Goal: Information Seeking & Learning: Learn about a topic

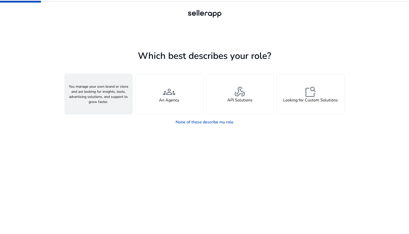
click at [105, 93] on div "person A Seller" at bounding box center [99, 94] width 68 height 40
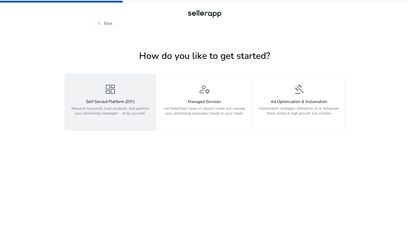
click at [137, 119] on p "Research keywords, track products, and optimize your advertising campaigns – al…" at bounding box center [110, 113] width 85 height 15
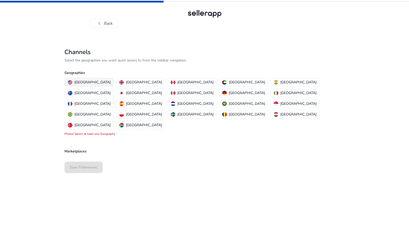
click at [90, 83] on p "[GEOGRAPHIC_DATA]" at bounding box center [92, 81] width 36 height 5
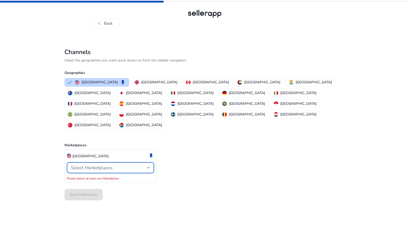
click at [108, 165] on span "Select Marketplaces" at bounding box center [92, 168] width 42 height 6
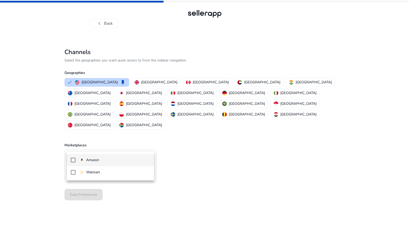
click at [103, 158] on span "Amazon" at bounding box center [114, 160] width 71 height 6
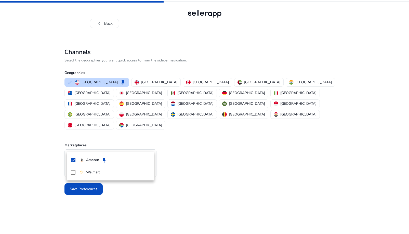
click at [186, 158] on div at bounding box center [204, 117] width 409 height 234
click at [295, 83] on p "[GEOGRAPHIC_DATA]" at bounding box center [313, 81] width 36 height 5
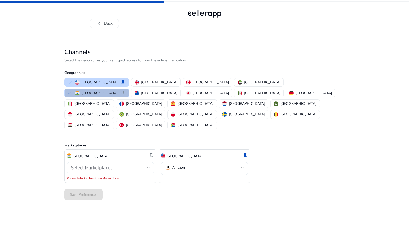
click at [139, 165] on div "Select Marketplaces" at bounding box center [109, 168] width 76 height 6
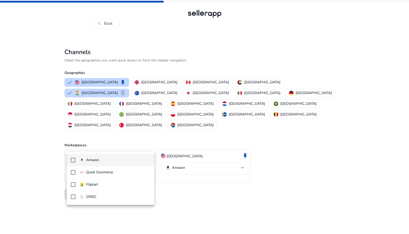
click at [123, 161] on span "Amazon" at bounding box center [114, 160] width 71 height 6
click at [176, 188] on div at bounding box center [204, 117] width 409 height 234
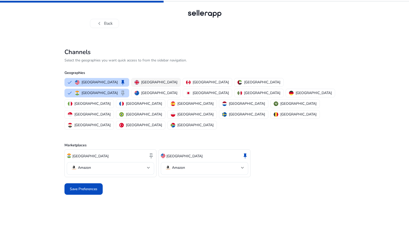
click at [141, 84] on p "[GEOGRAPHIC_DATA]" at bounding box center [159, 81] width 36 height 5
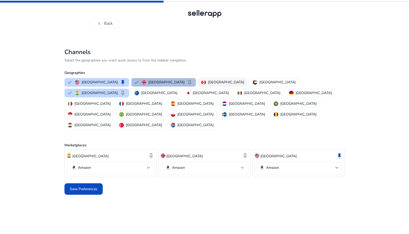
click at [208, 85] on p "[GEOGRAPHIC_DATA]" at bounding box center [226, 81] width 36 height 5
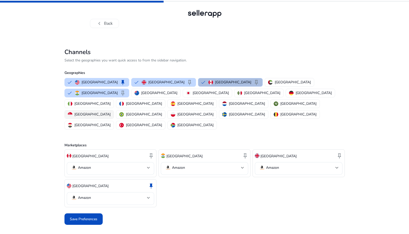
click at [111, 112] on p "[GEOGRAPHIC_DATA]" at bounding box center [92, 114] width 36 height 5
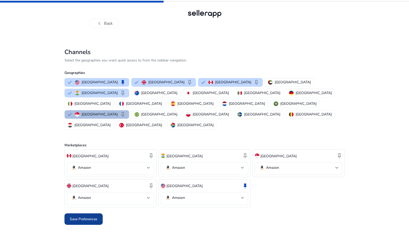
click at [97, 213] on span at bounding box center [83, 219] width 38 height 12
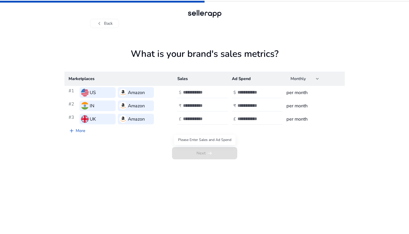
click at [189, 148] on span "Next arrow_right_alt" at bounding box center [204, 153] width 65 height 12
click at [112, 26] on button "chevron_left Back" at bounding box center [104, 23] width 29 height 9
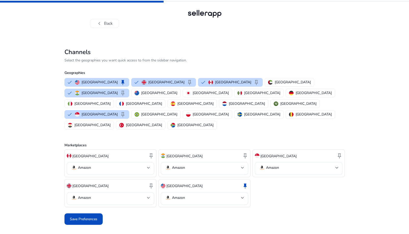
click at [112, 26] on button "chevron_left Back" at bounding box center [104, 23] width 29 height 9
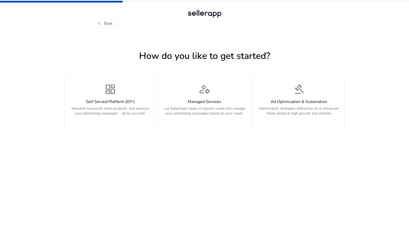
click at [112, 26] on button "chevron_left Back" at bounding box center [104, 23] width 29 height 9
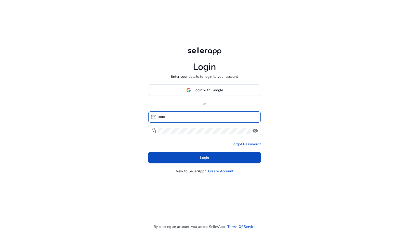
click at [192, 117] on input at bounding box center [207, 117] width 99 height 6
type input "**********"
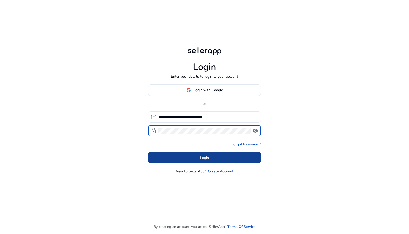
click at [194, 157] on span at bounding box center [204, 158] width 113 height 12
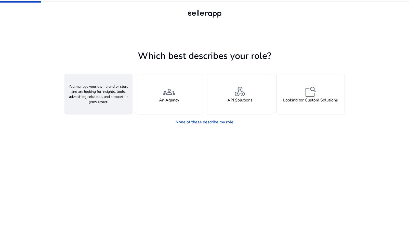
click at [105, 94] on div "person A Seller" at bounding box center [99, 94] width 68 height 40
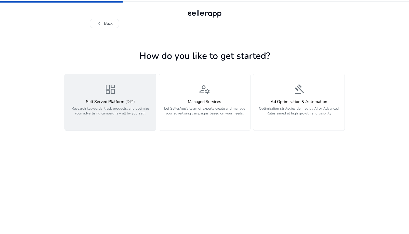
click at [122, 101] on h4 "Self Served Platform (DIY)" at bounding box center [110, 101] width 85 height 5
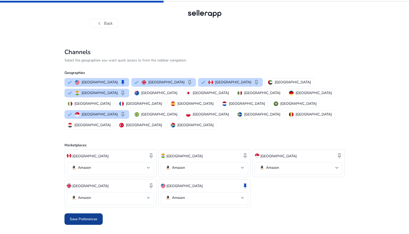
click at [94, 216] on span "Save Preferences" at bounding box center [84, 218] width 28 height 5
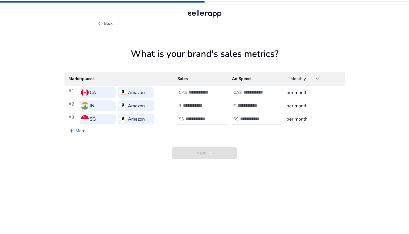
click at [200, 104] on input "number" at bounding box center [200, 106] width 34 height 6
type input "*"
click at [260, 94] on input "number" at bounding box center [260, 92] width 34 height 6
type input "*"
click at [251, 107] on input "number" at bounding box center [254, 106] width 34 height 6
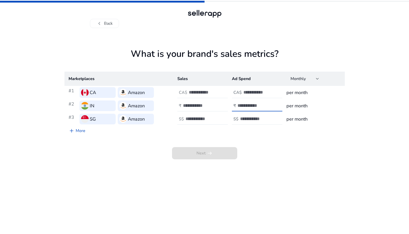
type input "*"
click at [251, 119] on input "number" at bounding box center [257, 119] width 34 height 6
type input "*"
click at [197, 93] on input "number" at bounding box center [206, 92] width 34 height 6
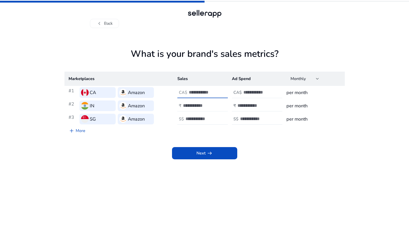
type input "*"
click at [196, 104] on input "number" at bounding box center [200, 106] width 34 height 6
type input "*"
click at [197, 118] on input "number" at bounding box center [202, 119] width 34 height 6
type input "*"
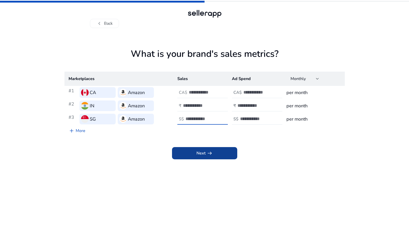
click at [179, 154] on span at bounding box center [204, 153] width 65 height 12
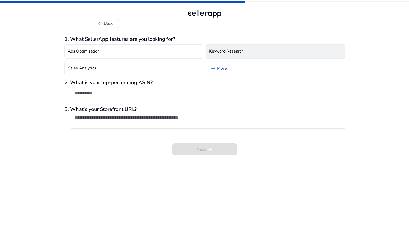
click at [235, 52] on h4 "Keyword Research" at bounding box center [226, 51] width 34 height 5
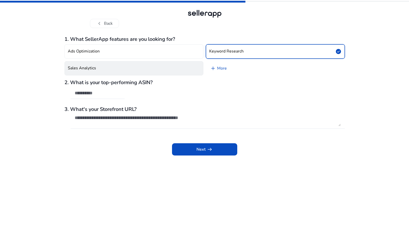
click at [167, 69] on button "Sales Analytics" at bounding box center [133, 68] width 139 height 14
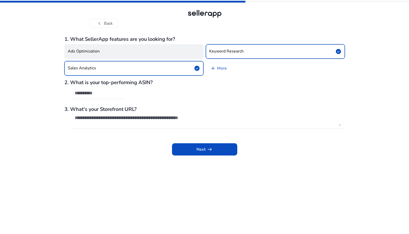
click at [168, 55] on button "Ads Optimization" at bounding box center [133, 51] width 139 height 14
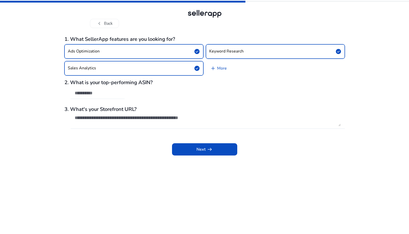
click at [107, 96] on div at bounding box center [98, 93] width 46 height 11
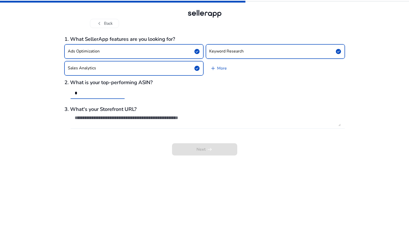
type input "*"
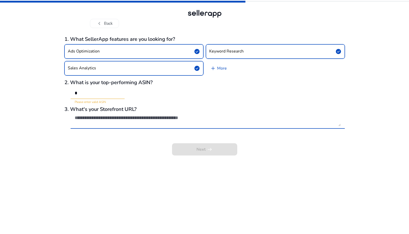
click at [155, 120] on textarea at bounding box center [208, 120] width 266 height 11
click at [99, 97] on div "*" at bounding box center [98, 93] width 46 height 11
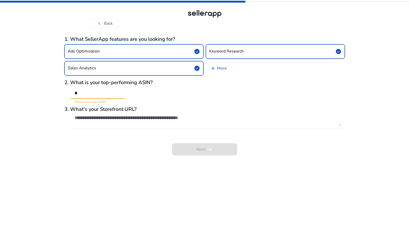
click at [100, 91] on input "*" at bounding box center [98, 93] width 46 height 6
type input "*"
click at [100, 118] on textarea at bounding box center [208, 120] width 266 height 11
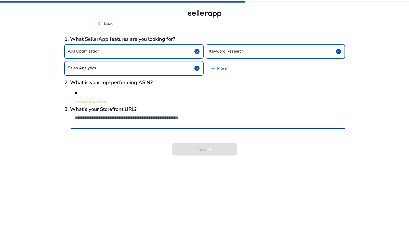
click at [92, 92] on input "*" at bounding box center [98, 93] width 46 height 6
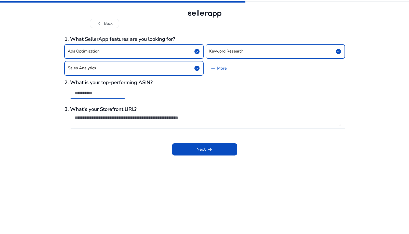
paste input "**********"
type input "**********"
click at [94, 121] on textarea at bounding box center [208, 120] width 266 height 11
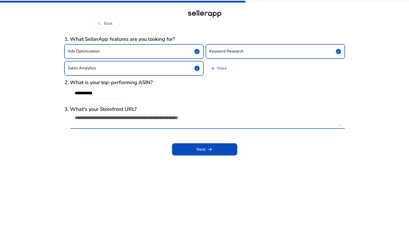
click at [136, 121] on textarea at bounding box center [208, 120] width 266 height 11
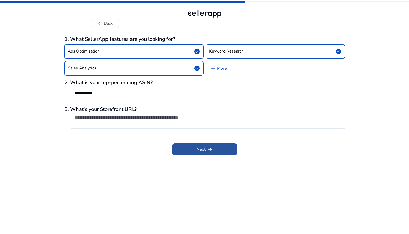
click at [187, 146] on span at bounding box center [204, 149] width 65 height 12
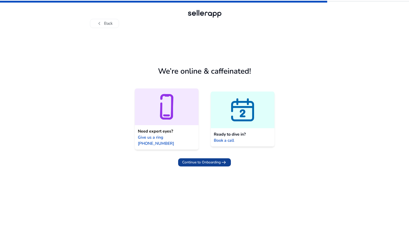
click at [213, 159] on span "Continue to Onboarding" at bounding box center [201, 161] width 38 height 5
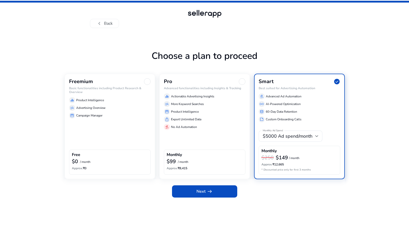
click at [98, 129] on div "Freemium Basic functionalities including Product Research & Overview equalizer …" at bounding box center [109, 126] width 91 height 105
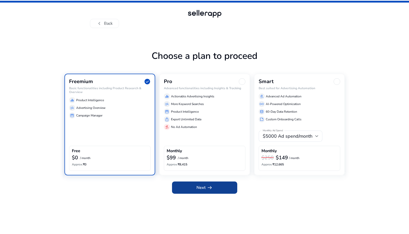
click at [193, 188] on span at bounding box center [204, 187] width 65 height 12
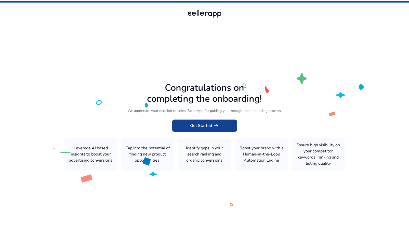
click at [209, 125] on span "Get Started arrow_right_alt" at bounding box center [204, 126] width 29 height 6
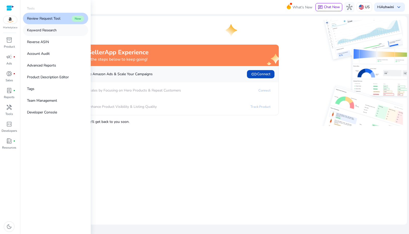
click at [56, 30] on p "Keyword Research" at bounding box center [42, 30] width 30 height 5
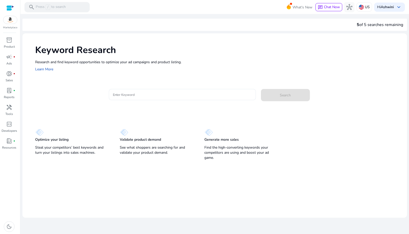
click at [140, 96] on input "Enter Keyword" at bounding box center [182, 95] width 139 height 6
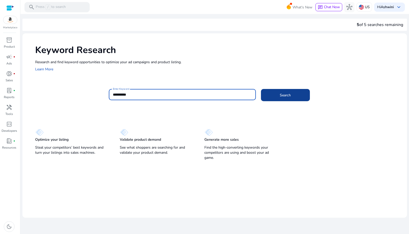
click at [269, 94] on span at bounding box center [285, 95] width 49 height 12
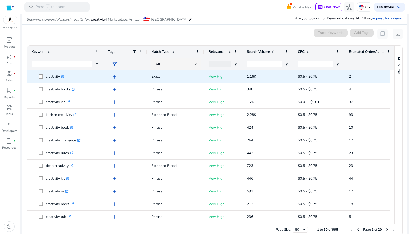
scroll to position [61, 0]
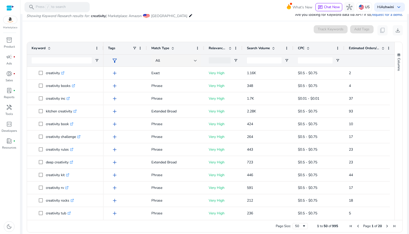
click at [219, 35] on div "0 keyword(s) selected Track Keywords Add Tags content_copy download" at bounding box center [214, 30] width 376 height 10
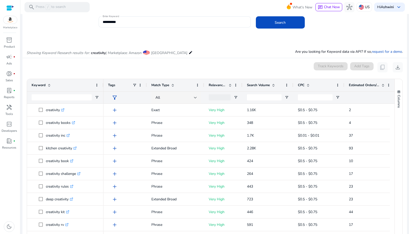
scroll to position [0, 0]
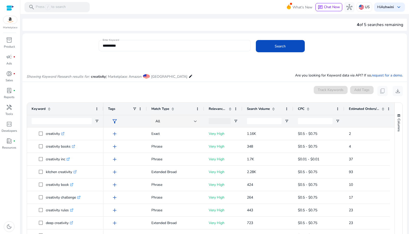
click at [157, 45] on input "**********" at bounding box center [175, 46] width 144 height 6
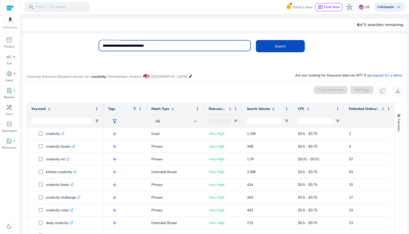
click at [256, 40] on button "Search" at bounding box center [280, 46] width 49 height 12
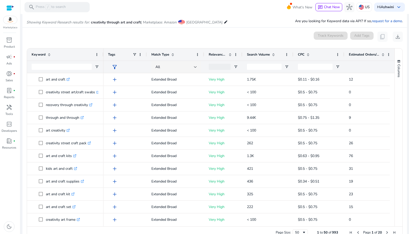
scroll to position [61, 0]
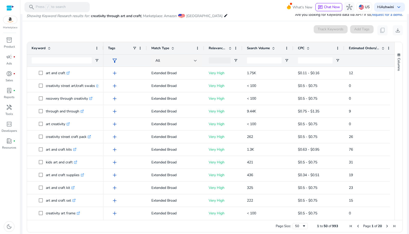
click at [397, 115] on div "Columns" at bounding box center [399, 131] width 8 height 178
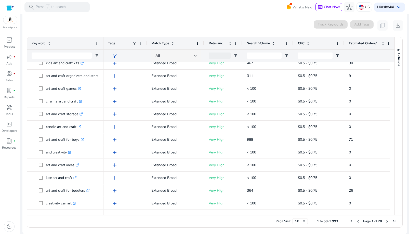
scroll to position [390, 0]
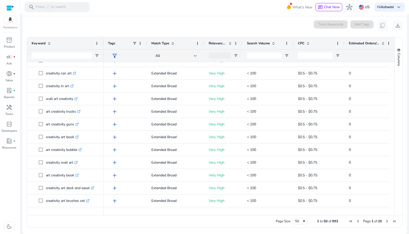
click at [394, 198] on div "Columns Keyword Column Labels Drag here to set column labels" at bounding box center [398, 126] width 8 height 178
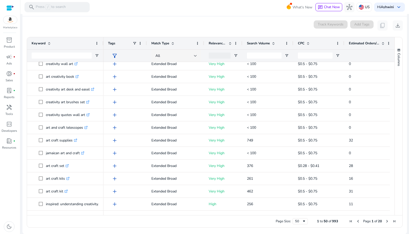
click at [152, 26] on div "0 keyword(s) selected Track Keywords Add Tags content_copy download" at bounding box center [214, 25] width 376 height 10
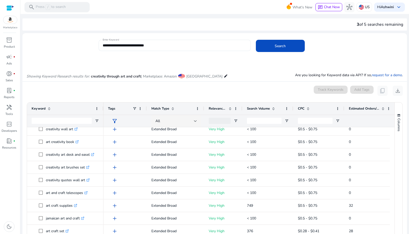
scroll to position [0, 0]
click at [154, 44] on input "**********" at bounding box center [175, 46] width 144 height 6
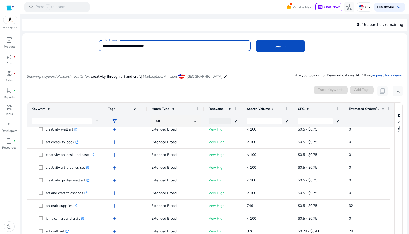
click at [117, 47] on input "**********" at bounding box center [175, 46] width 144 height 6
click at [133, 47] on input "**********" at bounding box center [175, 46] width 144 height 6
click at [155, 47] on input "*********" at bounding box center [175, 46] width 144 height 6
paste input "**********"
click at [266, 47] on span at bounding box center [280, 46] width 49 height 12
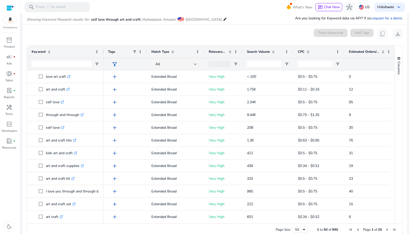
scroll to position [61, 0]
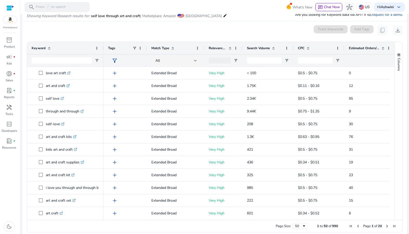
click at [187, 35] on mat-card "0 keyword(s) selected Track Keywords Add Tags content_copy download 1 to 50 of …" at bounding box center [214, 130] width 384 height 218
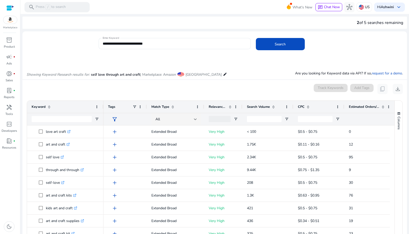
scroll to position [0, 0]
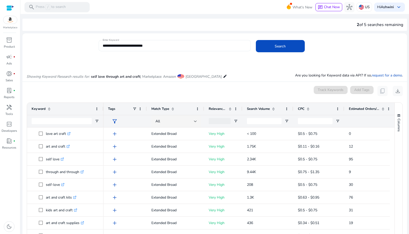
click at [116, 47] on input "**********" at bounding box center [175, 46] width 144 height 6
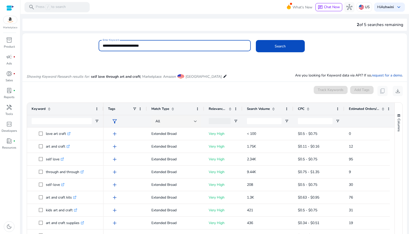
click at [256, 40] on button "Search" at bounding box center [280, 46] width 49 height 12
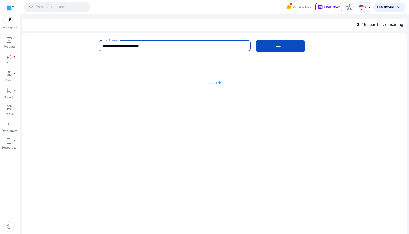
click at [127, 46] on input "**********" at bounding box center [175, 46] width 144 height 6
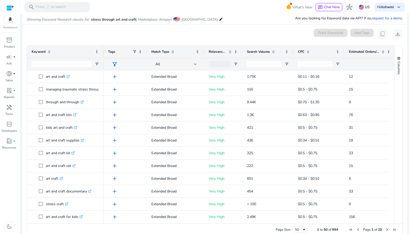
scroll to position [61, 0]
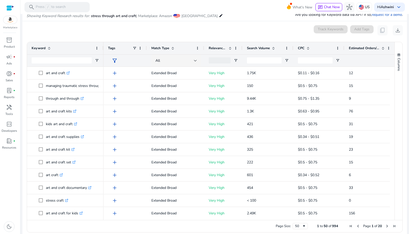
click at [399, 118] on div "Columns" at bounding box center [399, 131] width 8 height 178
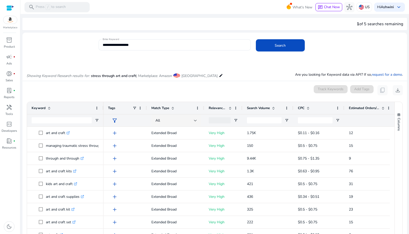
scroll to position [0, 0]
click at [291, 48] on span at bounding box center [280, 46] width 49 height 12
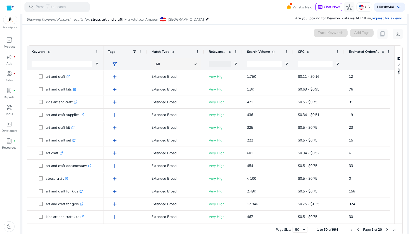
scroll to position [61, 0]
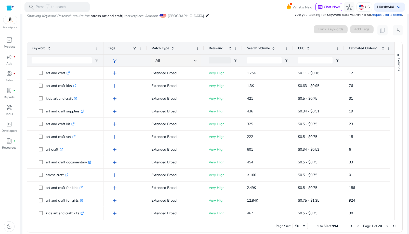
click at [398, 170] on div "Columns" at bounding box center [399, 131] width 8 height 178
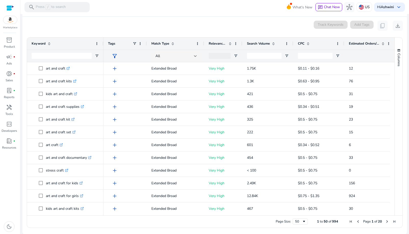
scroll to position [65, 0]
click at [397, 161] on div "Columns" at bounding box center [399, 126] width 8 height 178
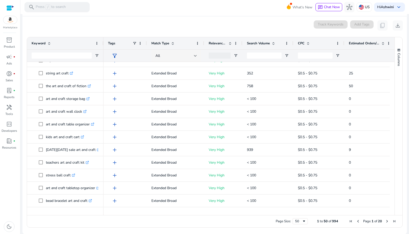
scroll to position [488, 0]
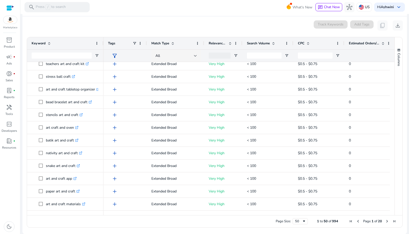
click at [194, 31] on mat-card "0 keyword(s) selected Track Keywords Add Tags content_copy download 1 to 50 of …" at bounding box center [214, 125] width 384 height 218
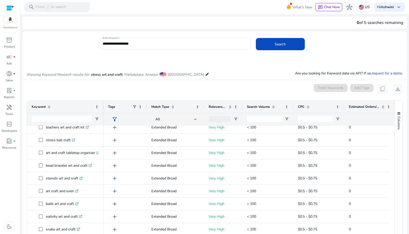
scroll to position [0, 0]
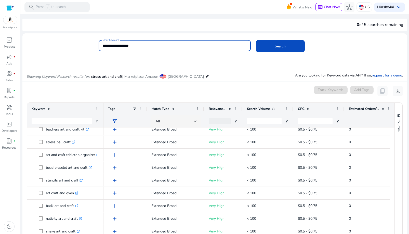
click at [150, 47] on input "**********" at bounding box center [175, 46] width 144 height 6
type input "******"
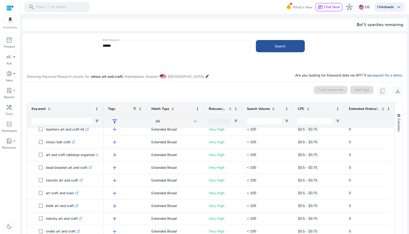
click at [281, 47] on span "Search" at bounding box center [280, 46] width 11 height 5
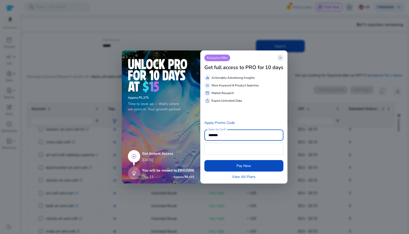
click at [281, 59] on span "close" at bounding box center [280, 58] width 4 height 4
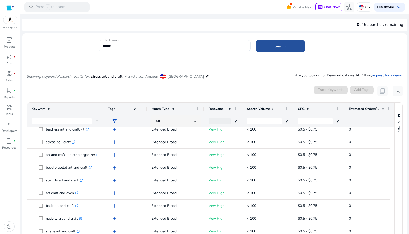
click at [272, 46] on span at bounding box center [280, 46] width 49 height 12
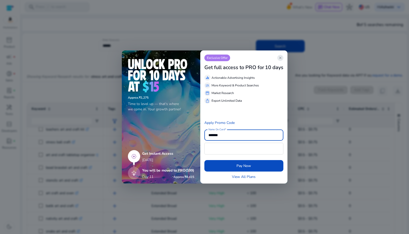
click at [280, 59] on span "close" at bounding box center [280, 58] width 4 height 4
